Goal: Information Seeking & Learning: Learn about a topic

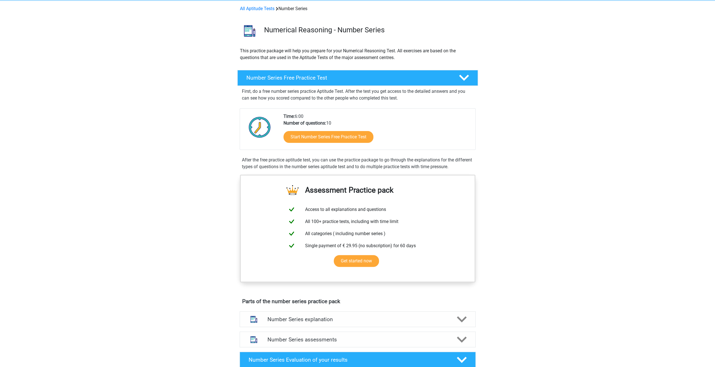
scroll to position [23, 0]
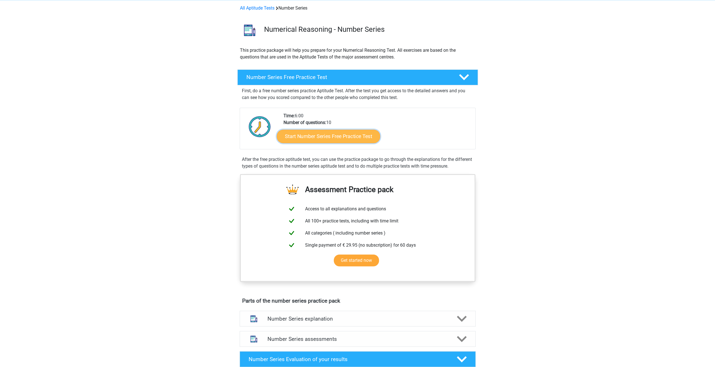
click at [327, 137] on link "Start Number Series Free Practice Test" at bounding box center [328, 135] width 103 height 13
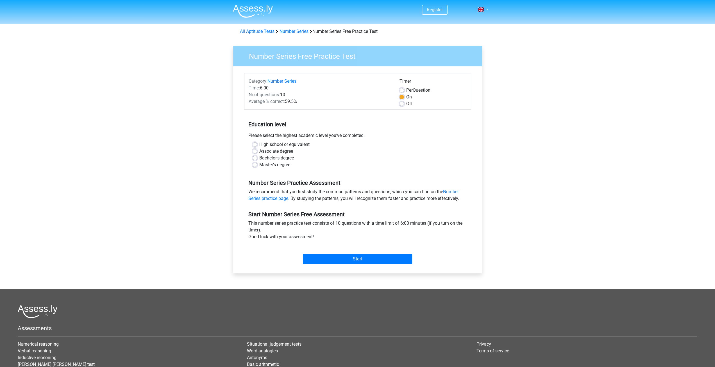
click at [288, 158] on label "Bachelor's degree" at bounding box center [276, 158] width 35 height 7
click at [257, 158] on input "Bachelor's degree" at bounding box center [255, 158] width 4 height 6
radio input "true"
click at [335, 259] on input "Start" at bounding box center [357, 259] width 109 height 11
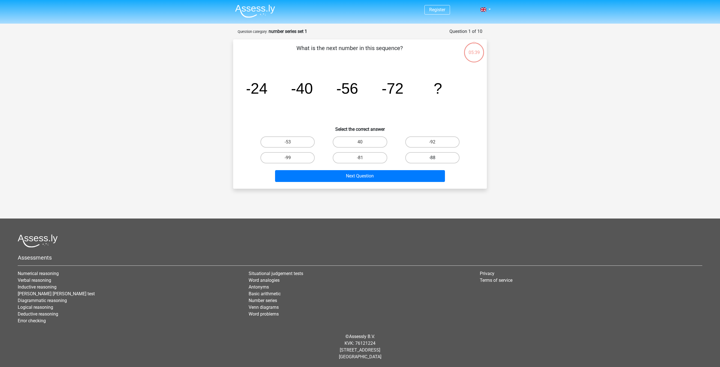
click at [427, 160] on label "-88" at bounding box center [432, 157] width 54 height 11
click at [432, 160] on input "-88" at bounding box center [434, 160] width 4 height 4
radio input "true"
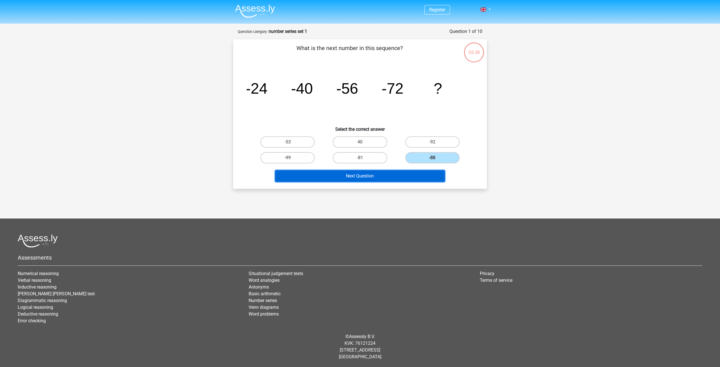
click at [388, 172] on button "Next Question" at bounding box center [360, 176] width 170 height 12
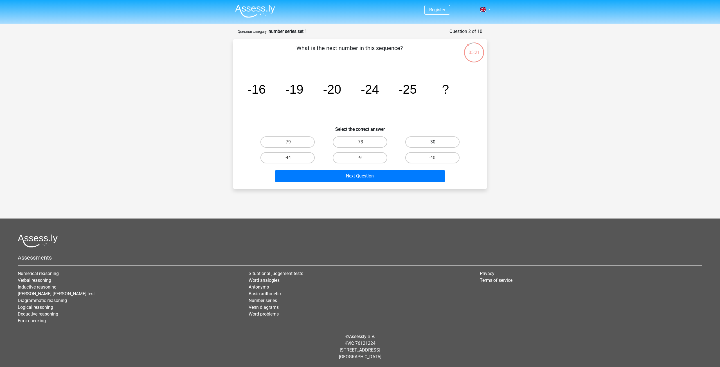
click at [433, 139] on label "-30" at bounding box center [432, 141] width 54 height 11
click at [433, 142] on input "-30" at bounding box center [434, 144] width 4 height 4
radio input "true"
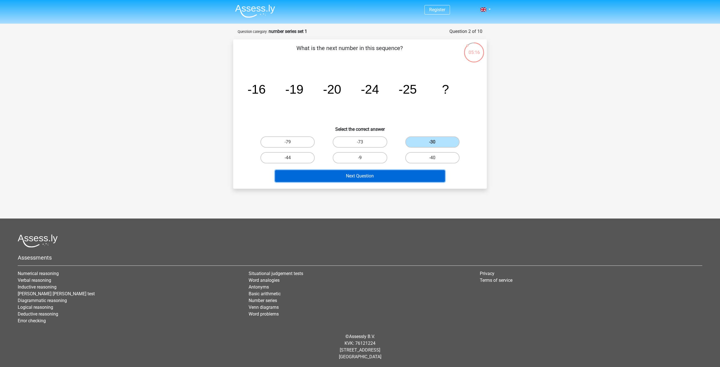
click at [365, 176] on button "Next Question" at bounding box center [360, 176] width 170 height 12
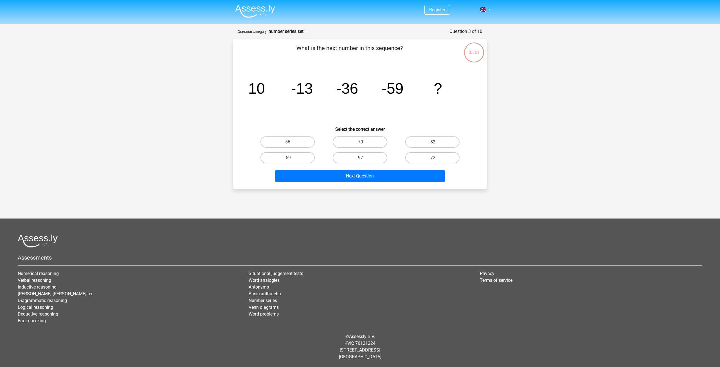
click at [408, 146] on label "-82" at bounding box center [432, 141] width 54 height 11
click at [432, 146] on input "-82" at bounding box center [434, 144] width 4 height 4
radio input "true"
click at [383, 168] on div "Next Question" at bounding box center [360, 175] width 236 height 19
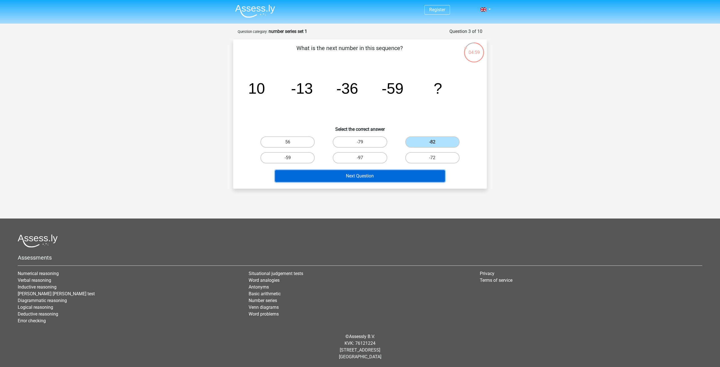
click at [383, 172] on button "Next Question" at bounding box center [360, 176] width 170 height 12
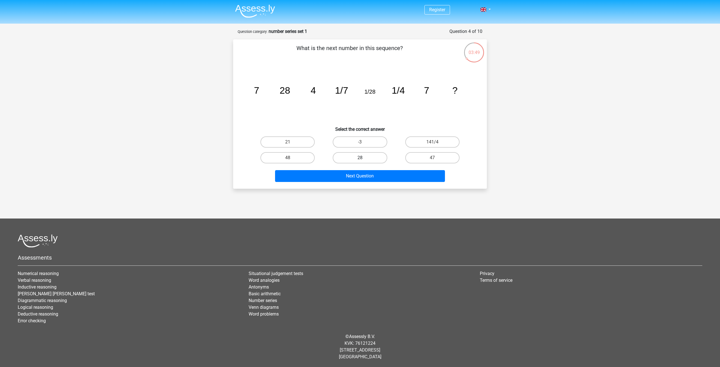
click at [371, 153] on label "28" at bounding box center [360, 157] width 54 height 11
click at [363, 158] on input "28" at bounding box center [362, 160] width 4 height 4
radio input "true"
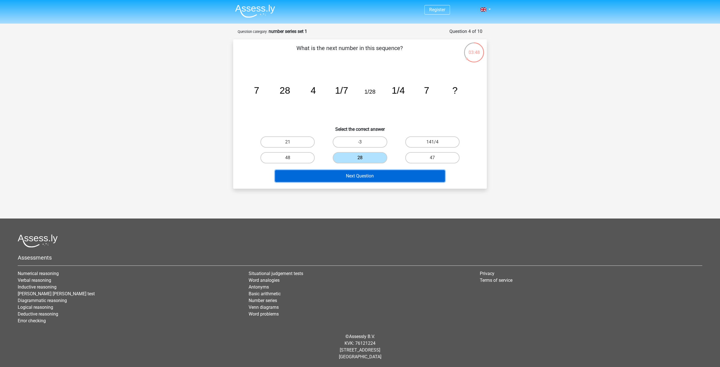
click at [376, 177] on button "Next Question" at bounding box center [360, 176] width 170 height 12
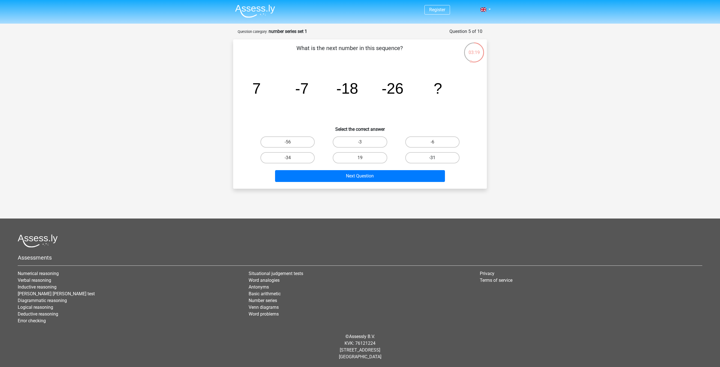
click at [422, 163] on label "-31" at bounding box center [432, 157] width 54 height 11
click at [432, 161] on input "-31" at bounding box center [434, 160] width 4 height 4
radio input "true"
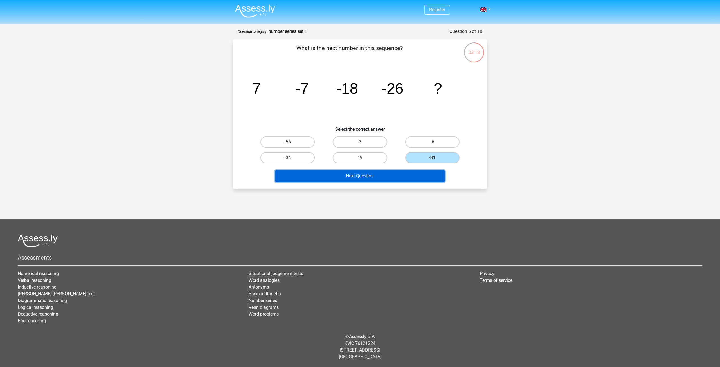
click at [393, 173] on button "Next Question" at bounding box center [360, 176] width 170 height 12
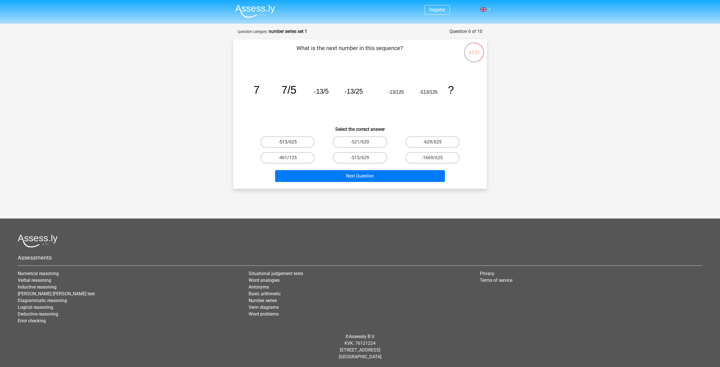
click at [311, 142] on label "-513/625" at bounding box center [287, 141] width 54 height 11
click at [291, 142] on input "-513/625" at bounding box center [290, 144] width 4 height 4
radio input "true"
click at [337, 169] on div "Next Question" at bounding box center [360, 175] width 236 height 19
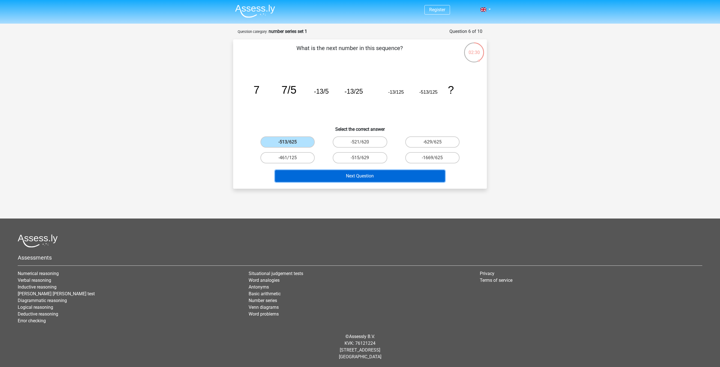
click at [338, 172] on button "Next Question" at bounding box center [360, 176] width 170 height 12
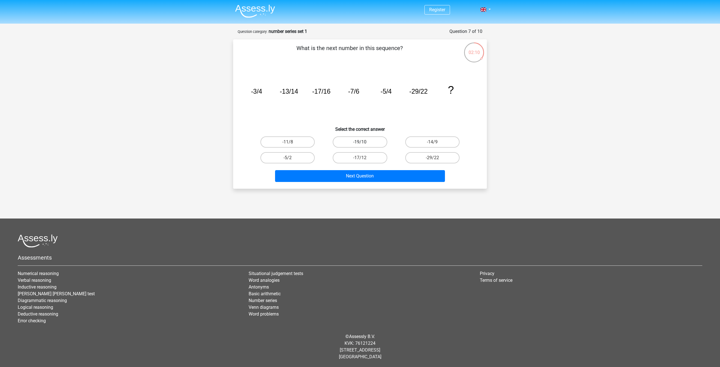
click at [363, 140] on label "-19/10" at bounding box center [360, 141] width 54 height 11
click at [363, 142] on input "-19/10" at bounding box center [362, 144] width 4 height 4
radio input "true"
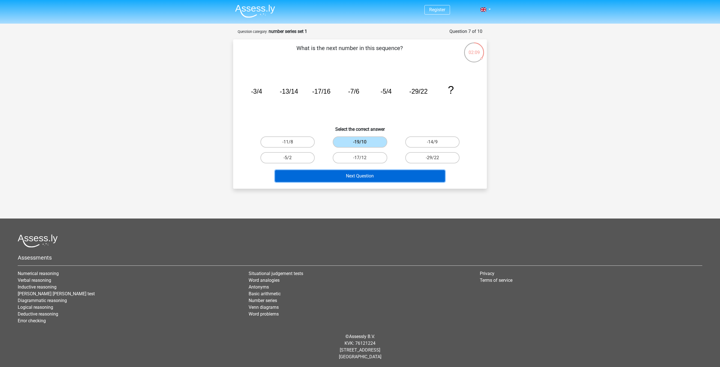
click at [374, 174] on button "Next Question" at bounding box center [360, 176] width 170 height 12
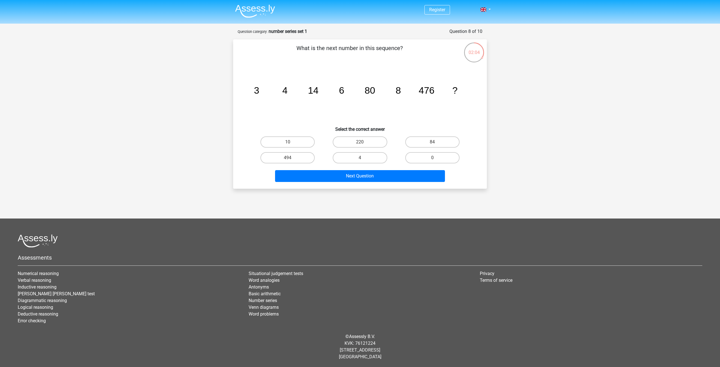
click at [288, 143] on input "10" at bounding box center [290, 144] width 4 height 4
radio input "true"
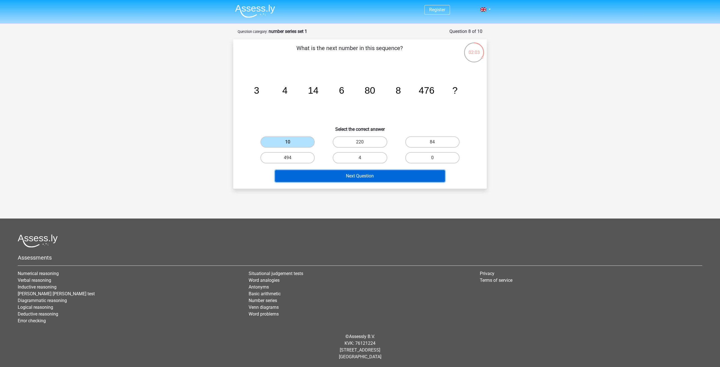
click at [323, 178] on button "Next Question" at bounding box center [360, 176] width 170 height 12
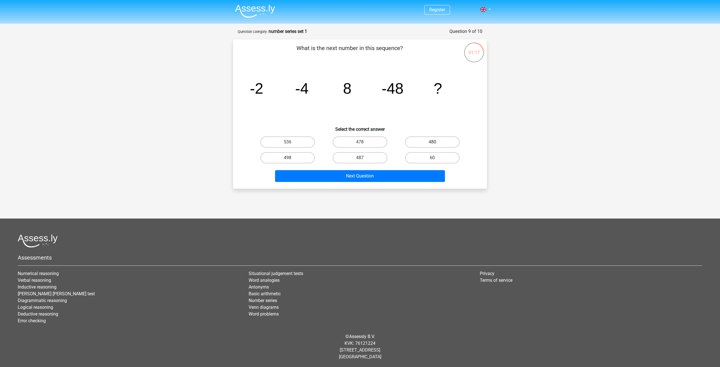
click at [437, 143] on label "480" at bounding box center [432, 141] width 54 height 11
click at [436, 143] on input "480" at bounding box center [434, 144] width 4 height 4
radio input "true"
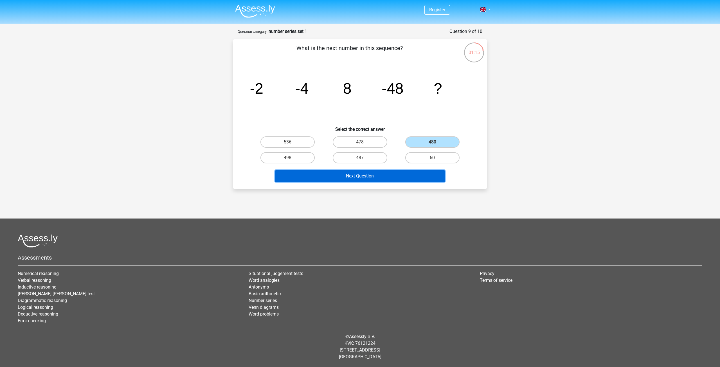
click at [357, 173] on button "Next Question" at bounding box center [360, 176] width 170 height 12
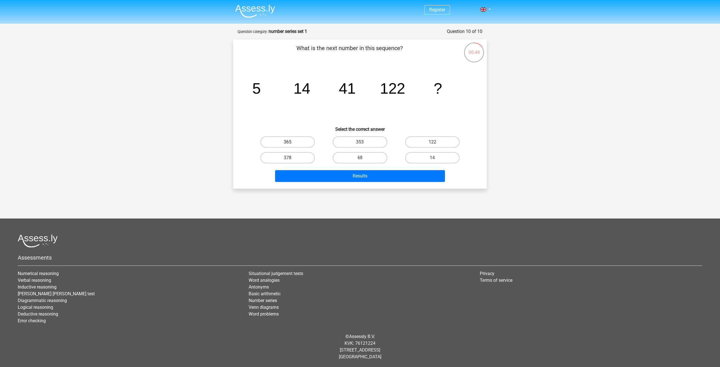
click at [276, 145] on label "365" at bounding box center [287, 141] width 54 height 11
click at [288, 145] on input "365" at bounding box center [290, 144] width 4 height 4
radio input "true"
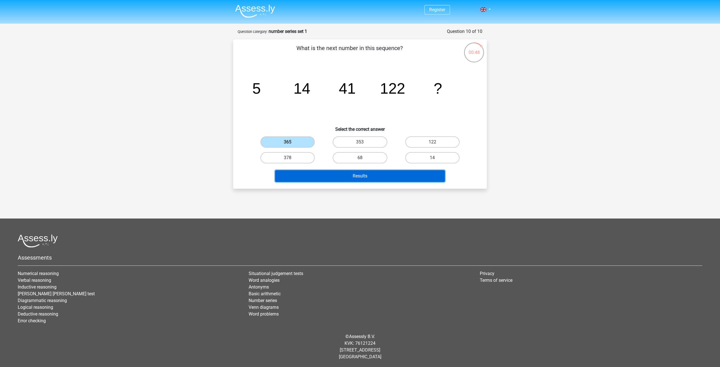
click at [323, 176] on button "Results" at bounding box center [360, 176] width 170 height 12
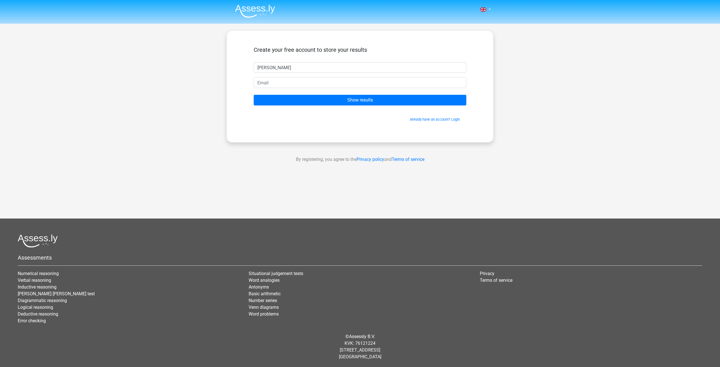
type input "Mithesh"
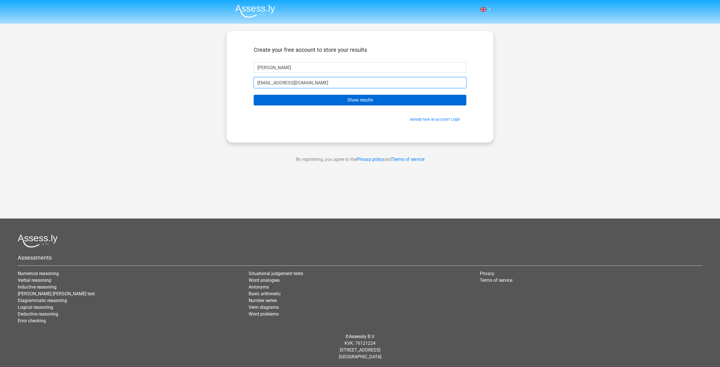
type input "mithesh3001@Gmail.com"
click at [381, 100] on input "Show results" at bounding box center [360, 100] width 213 height 11
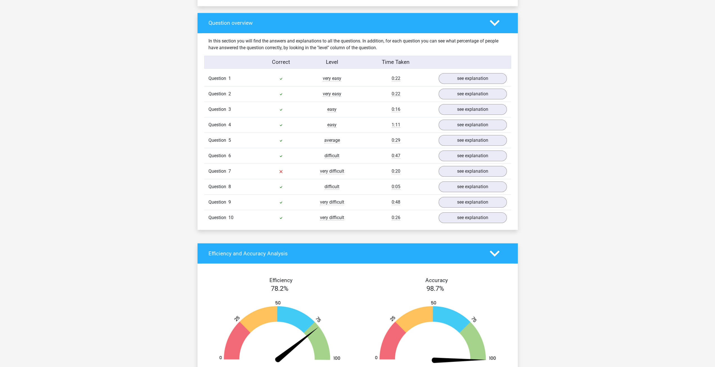
scroll to position [406, 0]
click at [458, 168] on link "see explanation" at bounding box center [472, 171] width 78 height 12
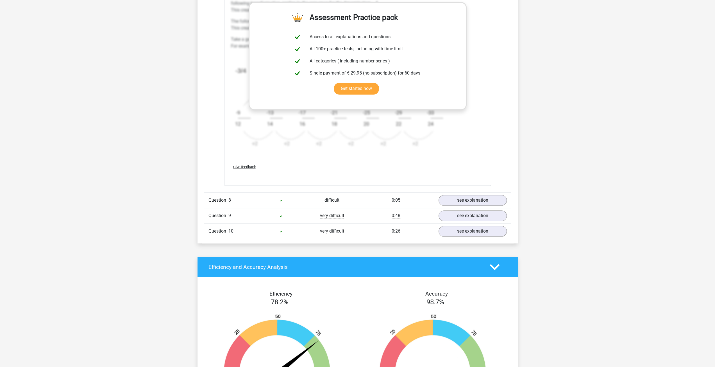
scroll to position [738, 0]
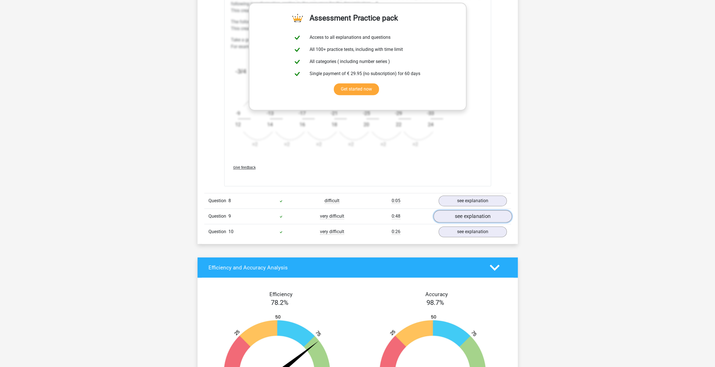
click at [470, 210] on link "see explanation" at bounding box center [472, 216] width 78 height 12
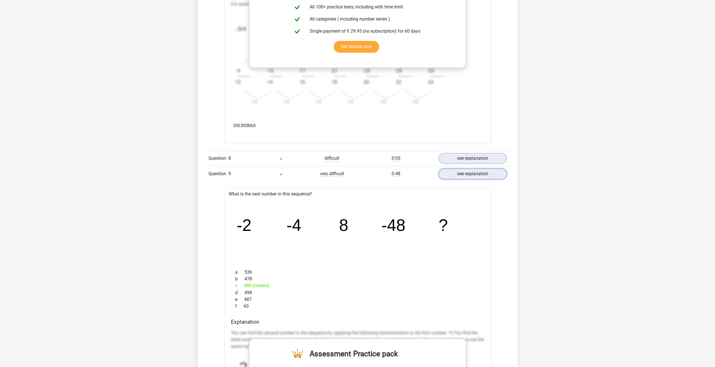
scroll to position [773, 0]
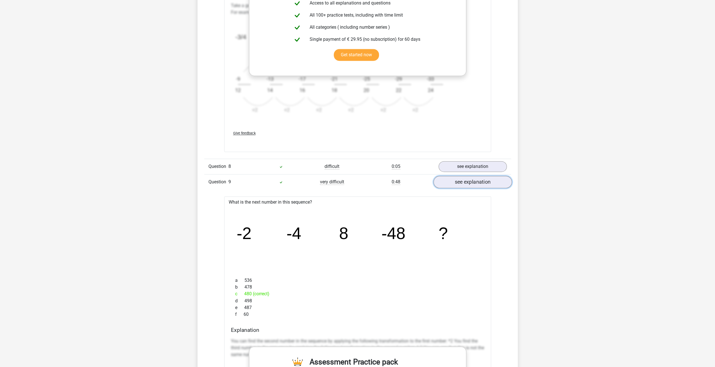
click at [479, 180] on link "see explanation" at bounding box center [472, 182] width 78 height 12
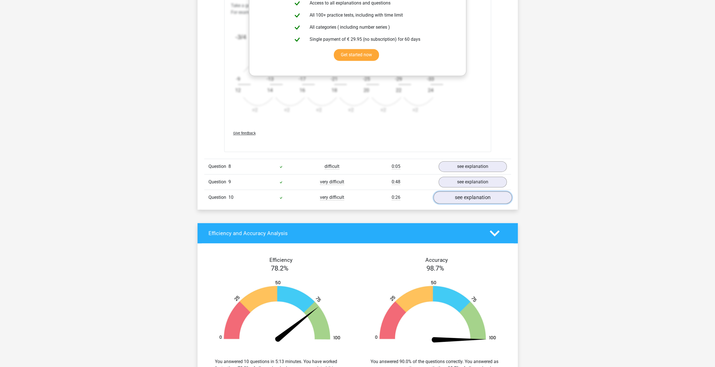
click at [446, 194] on link "see explanation" at bounding box center [472, 197] width 78 height 12
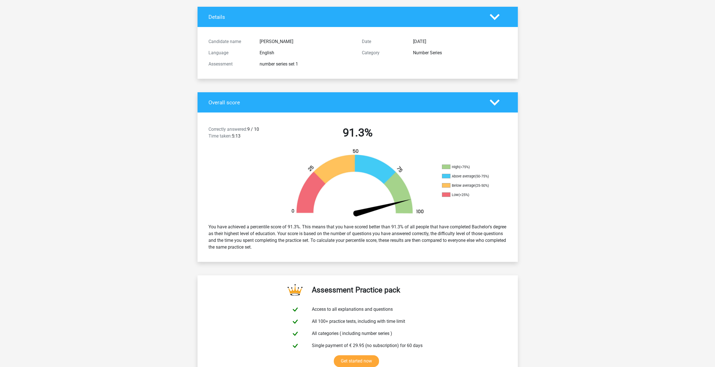
scroll to position [33, 0]
